Goal: Task Accomplishment & Management: Use online tool/utility

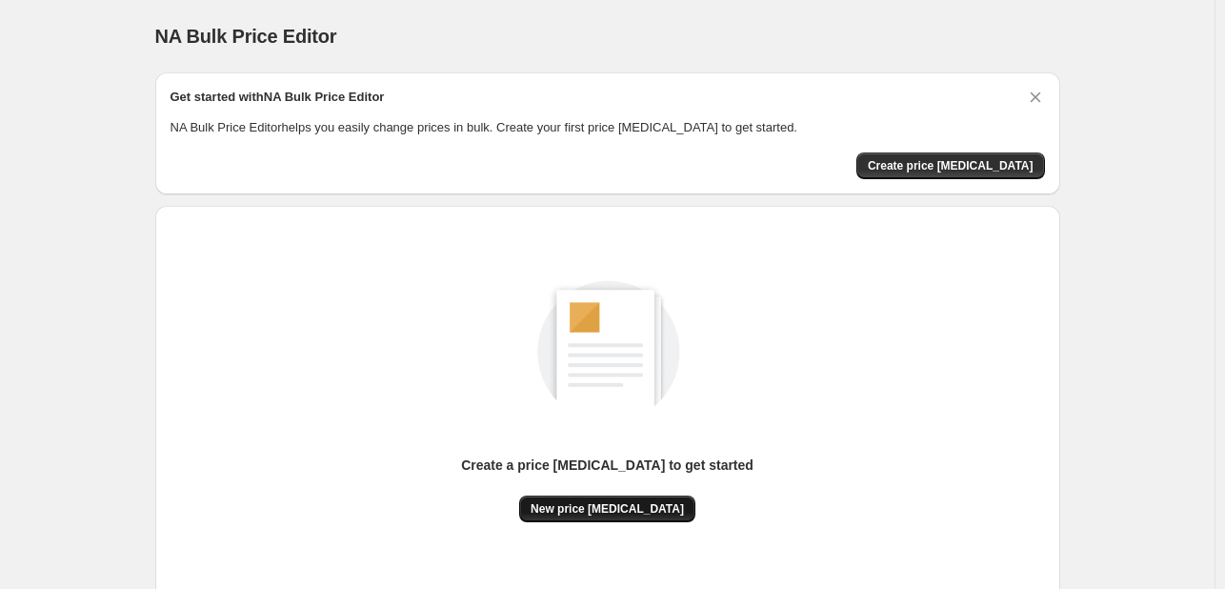
drag, startPoint x: 621, startPoint y: 531, endPoint x: 615, endPoint y: 505, distance: 26.6
click at [619, 529] on div "Create a price [MEDICAL_DATA] to get started New price [MEDICAL_DATA]" at bounding box center [608, 402] width 875 height 362
click at [615, 505] on span "New price [MEDICAL_DATA]" at bounding box center [607, 508] width 153 height 15
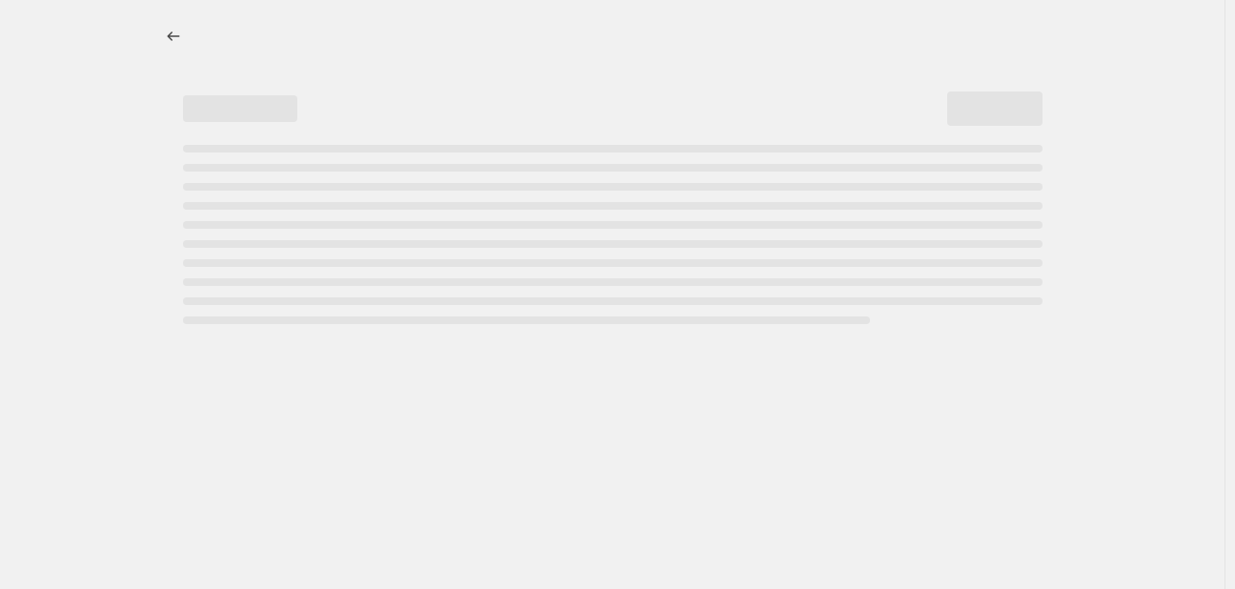
select select "percentage"
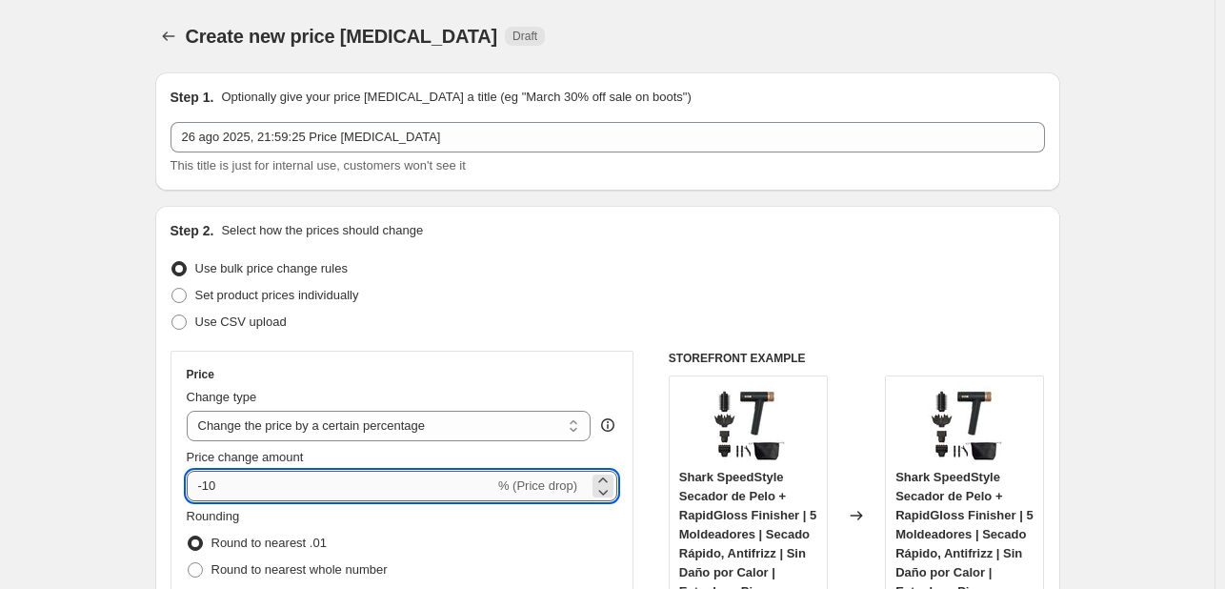
click at [319, 485] on input "-10" at bounding box center [341, 486] width 308 height 30
type input "-1"
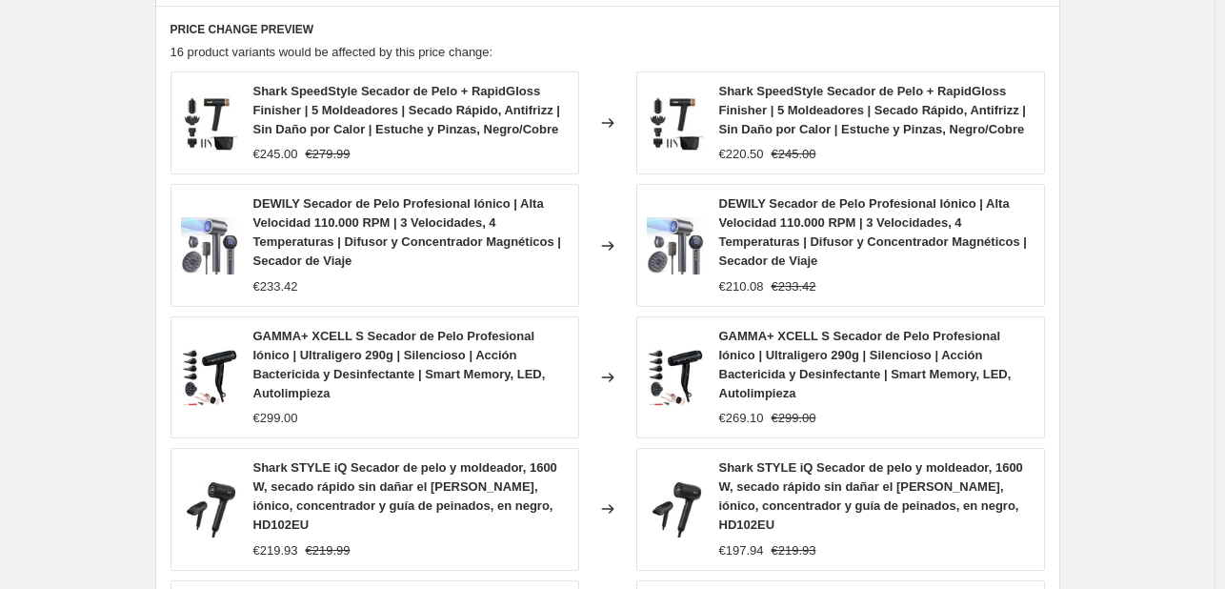
scroll to position [1460, 0]
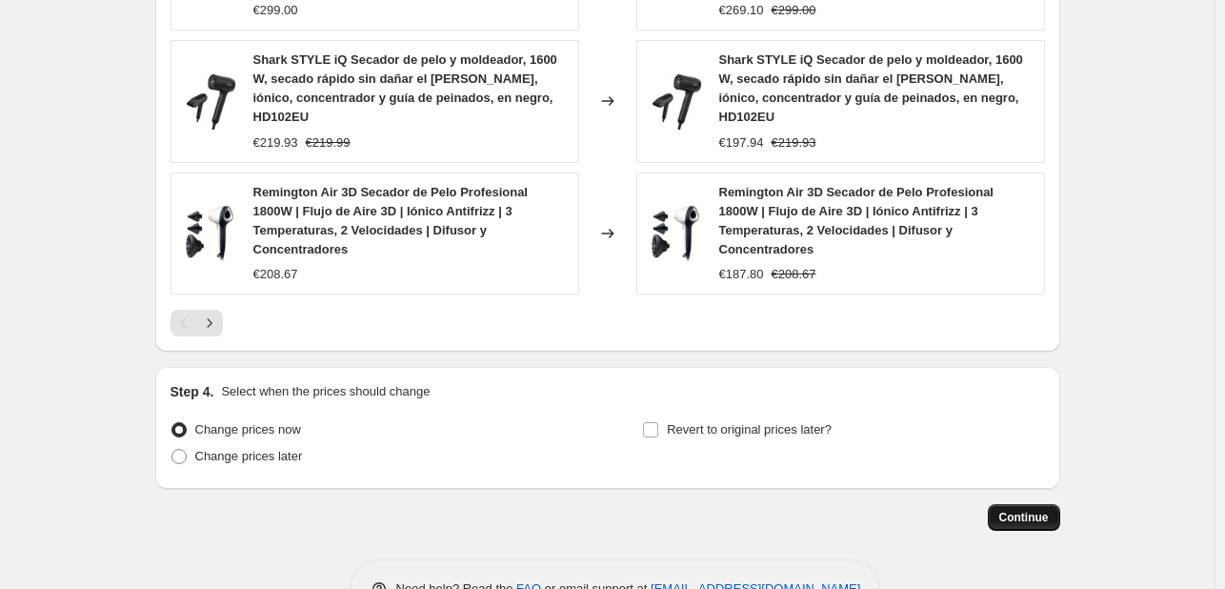
type input "-34"
click at [1040, 504] on button "Continue" at bounding box center [1024, 517] width 72 height 27
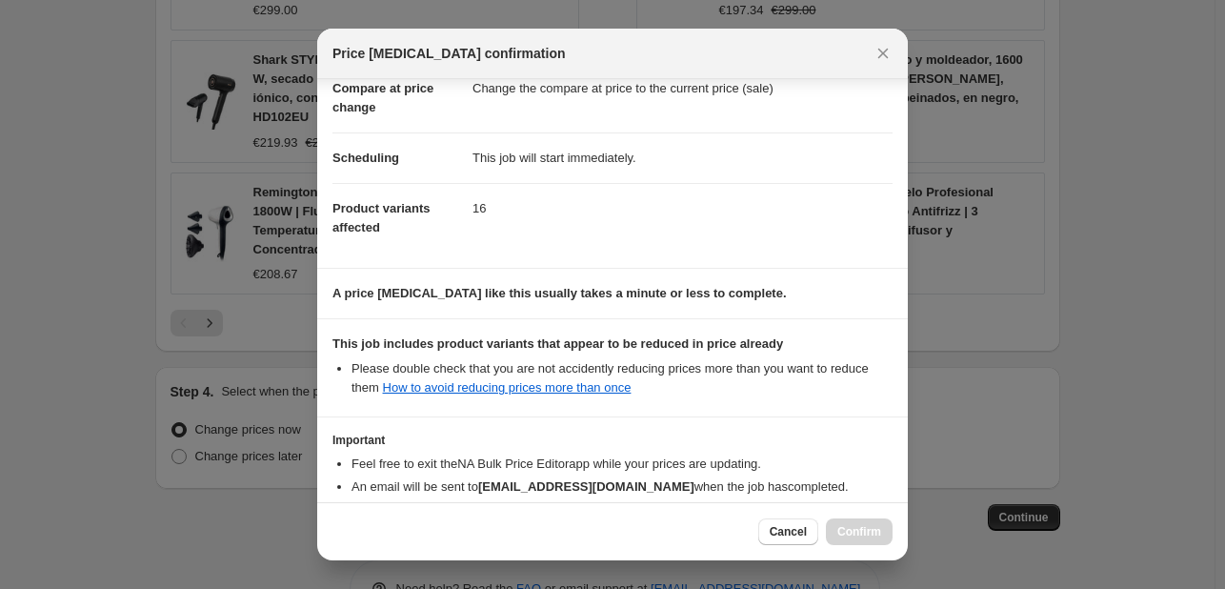
scroll to position [212, 0]
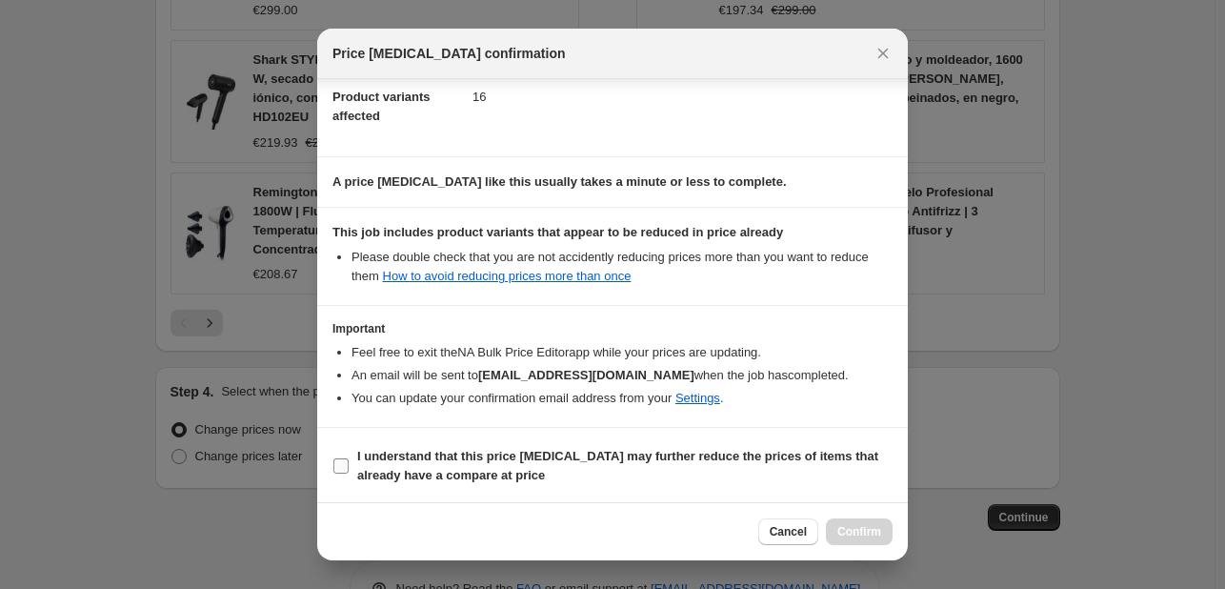
click at [474, 457] on b "I understand that this price [MEDICAL_DATA] may further reduce the prices of it…" at bounding box center [617, 465] width 521 height 33
click at [349, 458] on input "I understand that this price [MEDICAL_DATA] may further reduce the prices of it…" at bounding box center [340, 465] width 15 height 15
checkbox input "true"
click at [868, 530] on span "Confirm" at bounding box center [860, 531] width 44 height 15
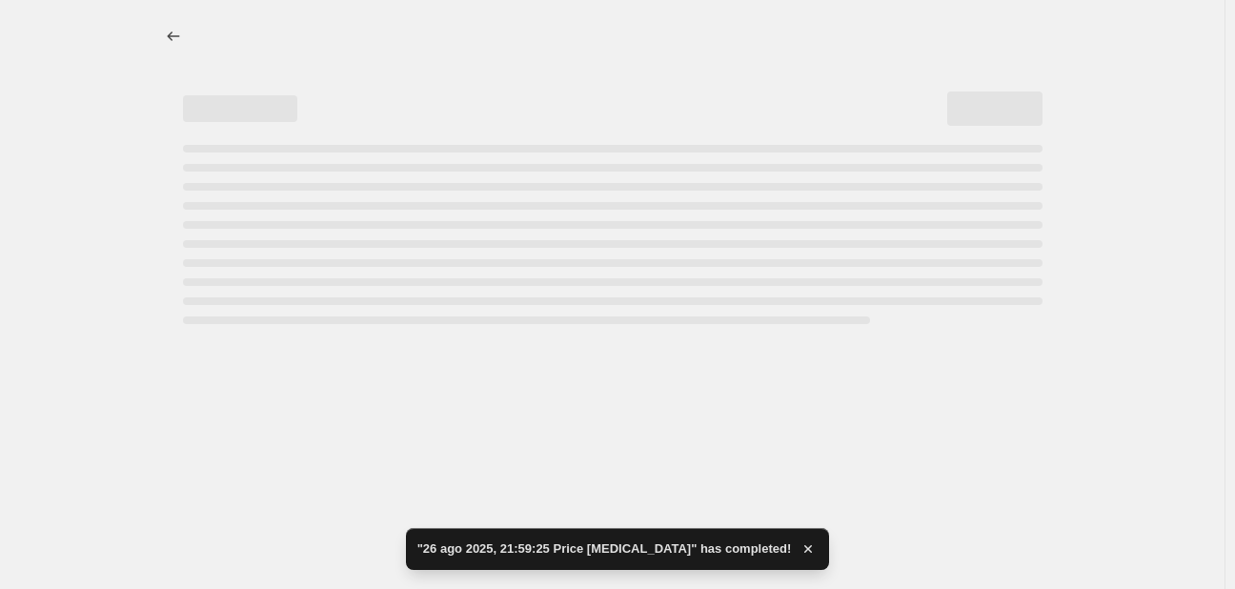
select select "percentage"
